Goal: Navigation & Orientation: Find specific page/section

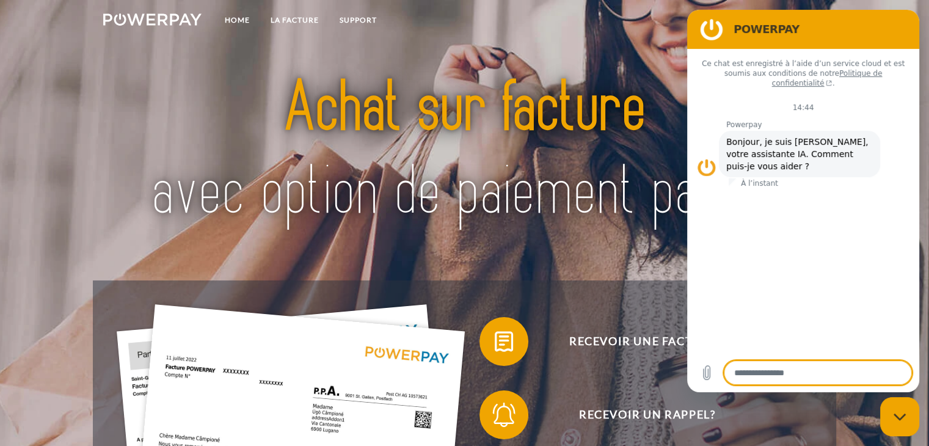
click at [625, 279] on div at bounding box center [464, 152] width 743 height 258
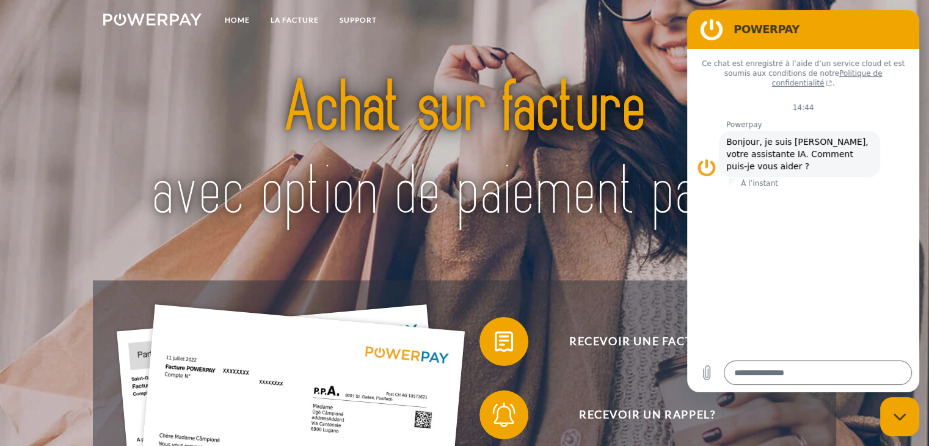
click at [625, 278] on div at bounding box center [464, 152] width 743 height 258
click at [616, 247] on img at bounding box center [464, 151] width 651 height 212
click at [497, 51] on img at bounding box center [464, 151] width 651 height 212
click at [244, 18] on link "Home" at bounding box center [237, 20] width 46 height 22
click at [227, 15] on link "Home" at bounding box center [237, 20] width 46 height 22
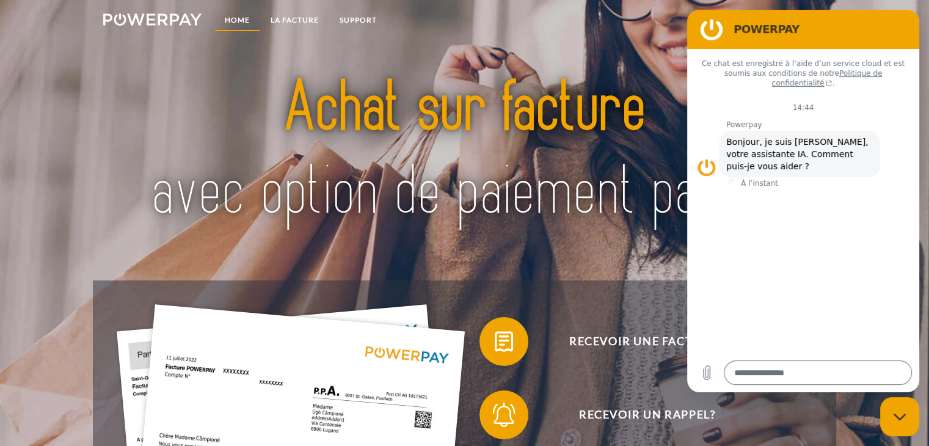
click at [230, 18] on link "Home" at bounding box center [237, 20] width 46 height 22
click at [390, 109] on img at bounding box center [464, 151] width 651 height 212
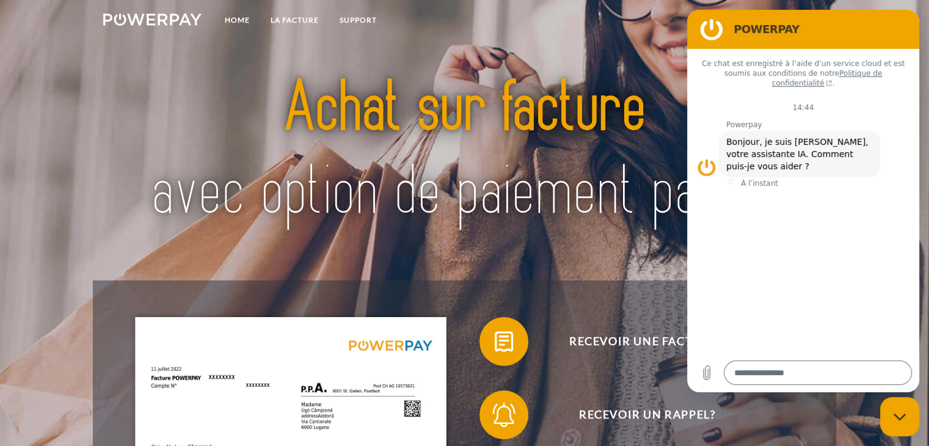
click at [151, 20] on img at bounding box center [152, 19] width 98 height 12
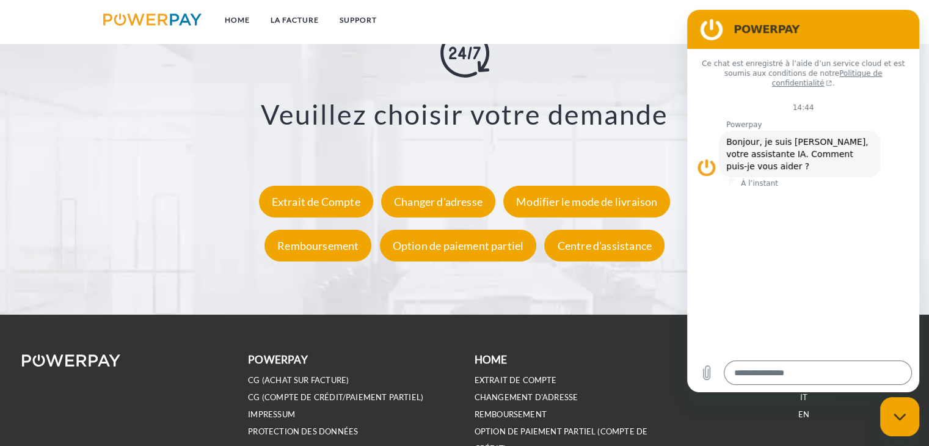
scroll to position [2337, 0]
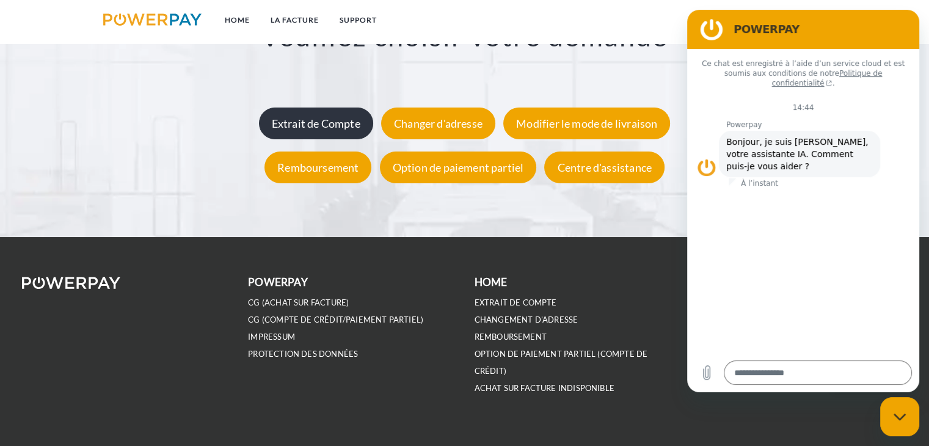
click at [308, 126] on div "Extrait de Compte" at bounding box center [316, 124] width 114 height 32
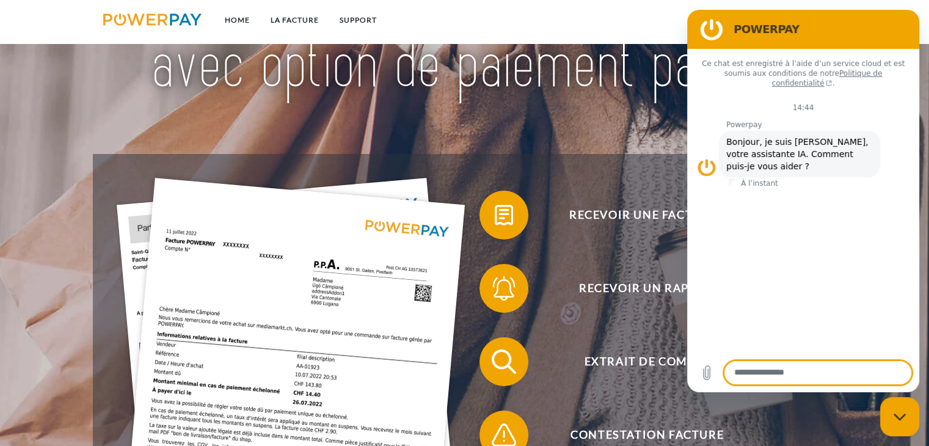
scroll to position [16, 0]
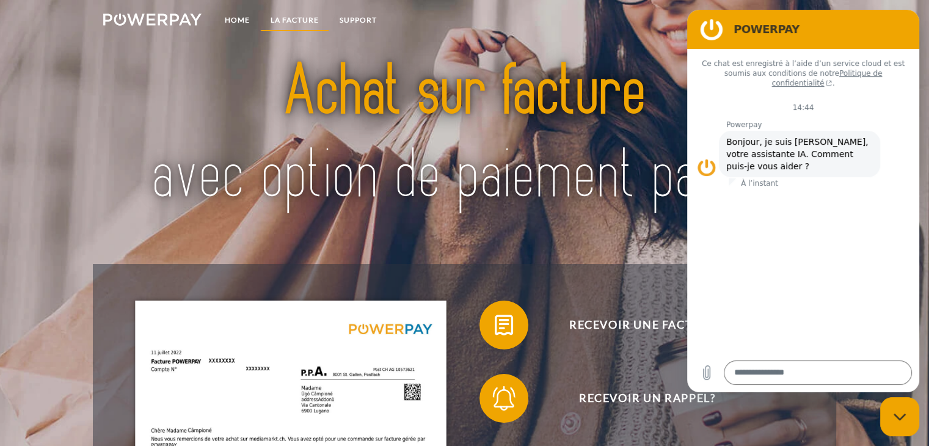
click at [280, 18] on link "LA FACTURE" at bounding box center [294, 20] width 69 height 22
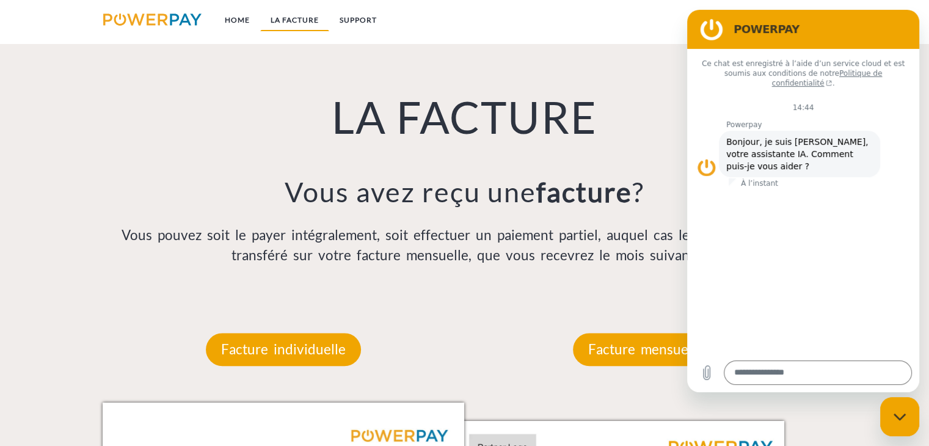
scroll to position [855, 0]
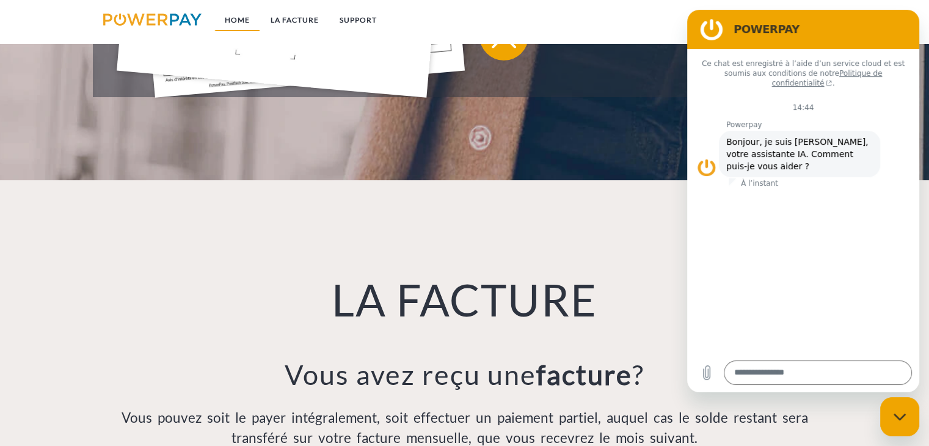
click at [232, 26] on link "Home" at bounding box center [237, 20] width 46 height 22
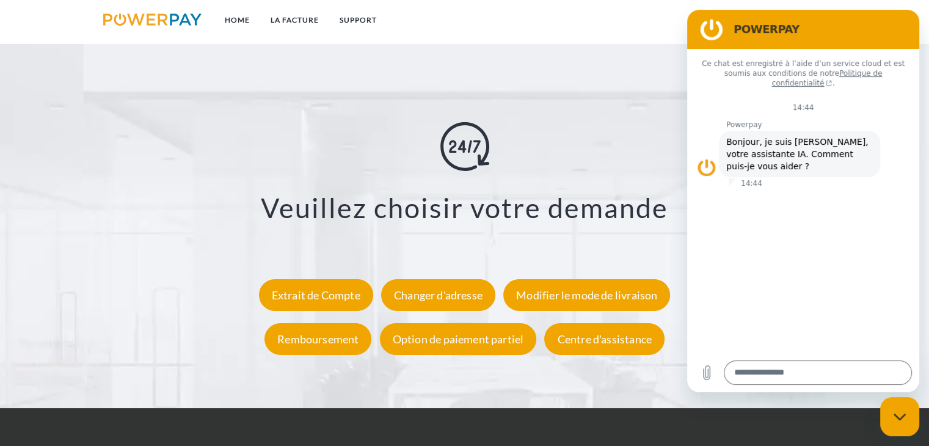
scroll to position [2260, 0]
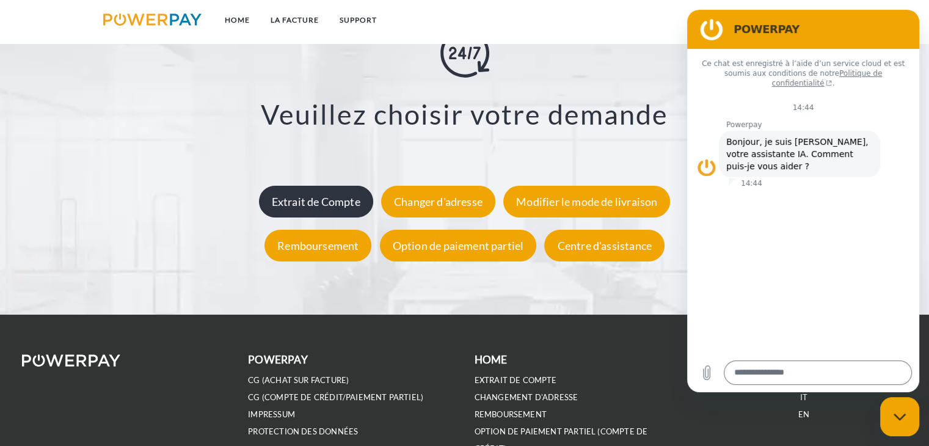
click at [338, 210] on div "Extrait de Compte" at bounding box center [316, 202] width 114 height 32
